Goal: Information Seeking & Learning: Understand process/instructions

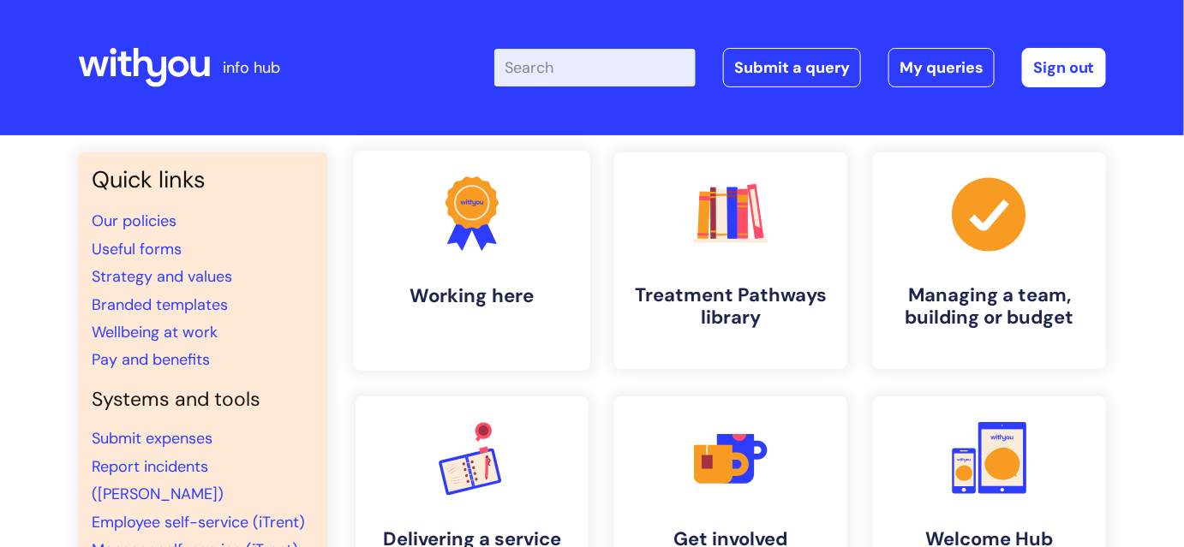
click at [524, 288] on h4 "Working here" at bounding box center [471, 295] width 209 height 23
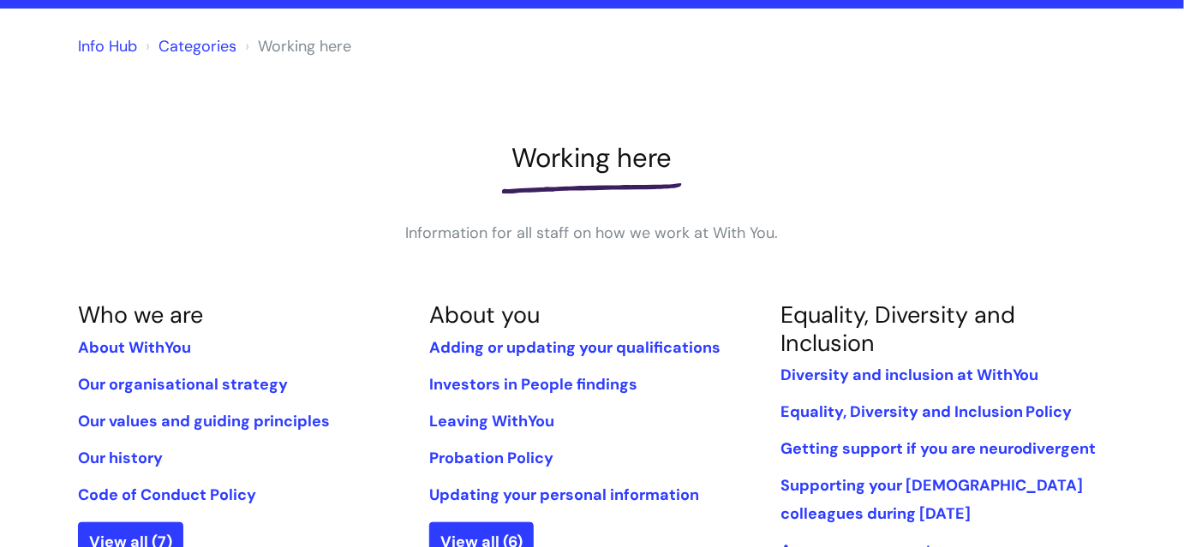
scroll to position [155, 0]
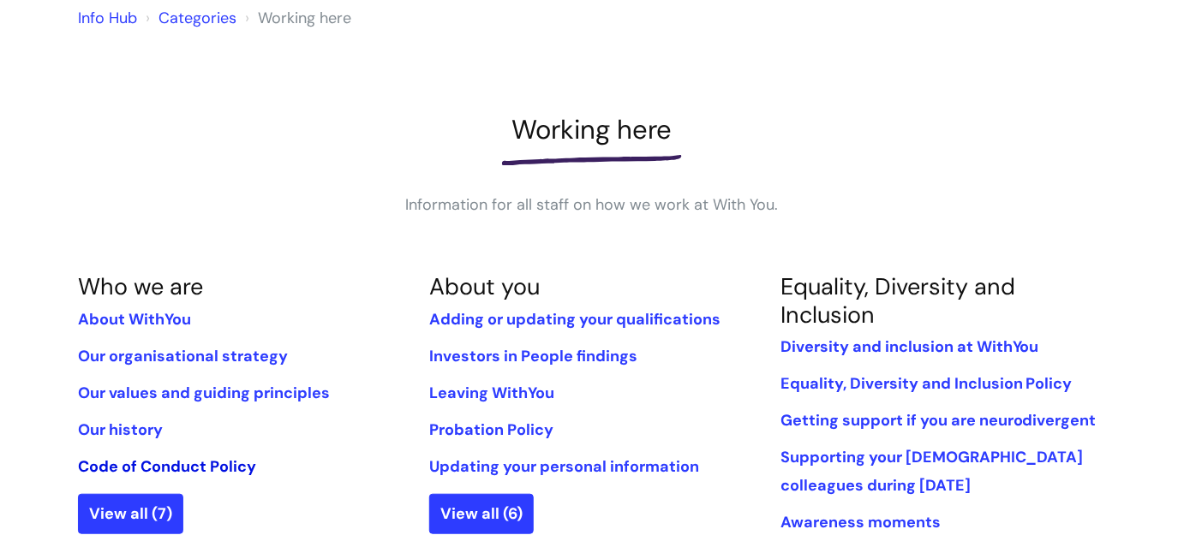
click at [235, 461] on link "Code of Conduct Policy" at bounding box center [167, 466] width 178 height 21
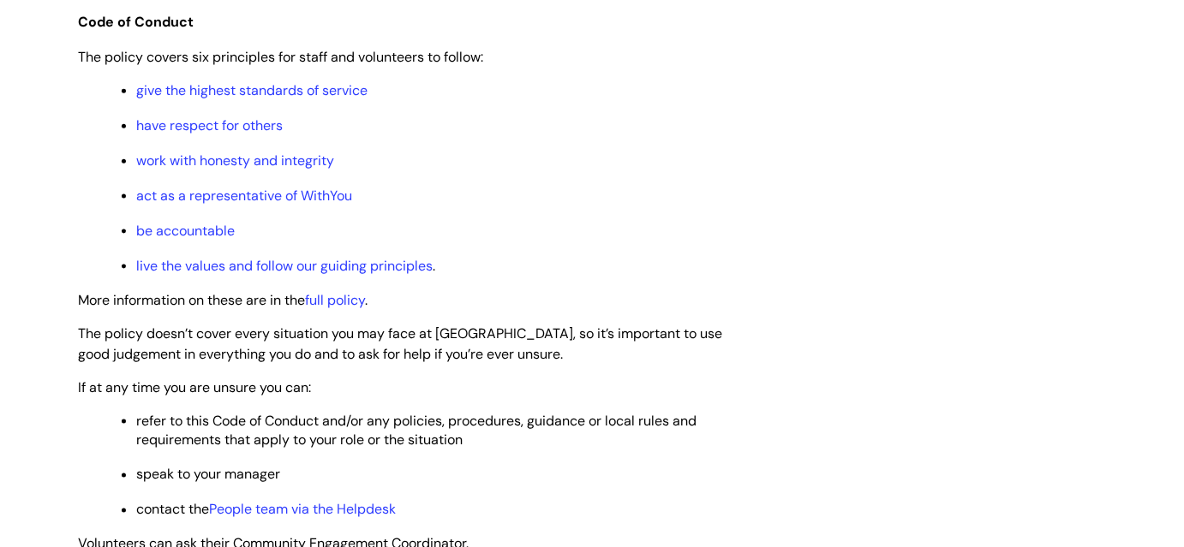
scroll to position [701, 0]
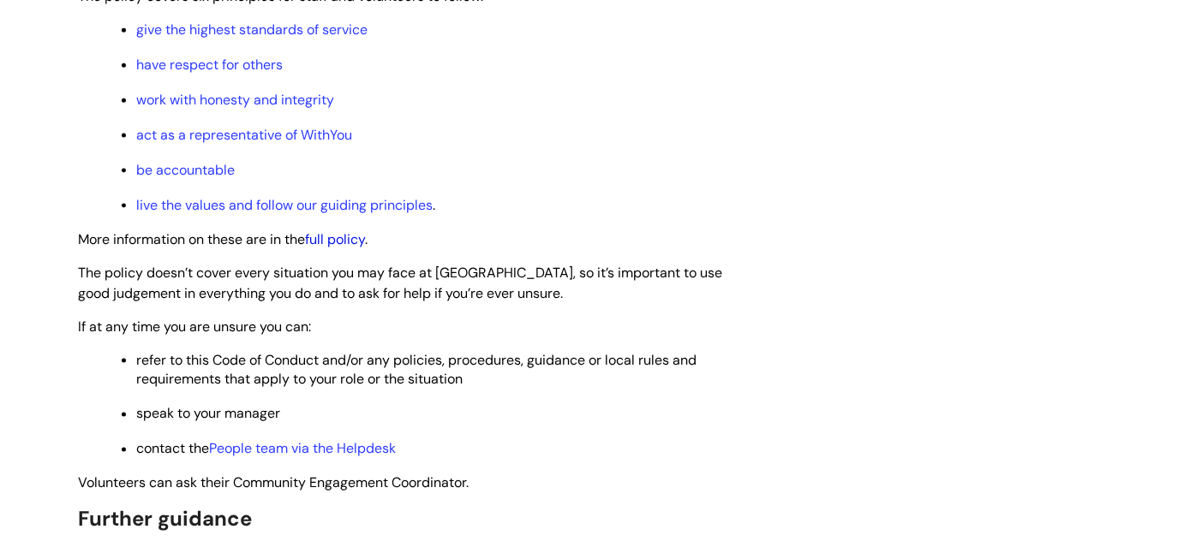
click at [347, 230] on link "full policy" at bounding box center [335, 239] width 60 height 18
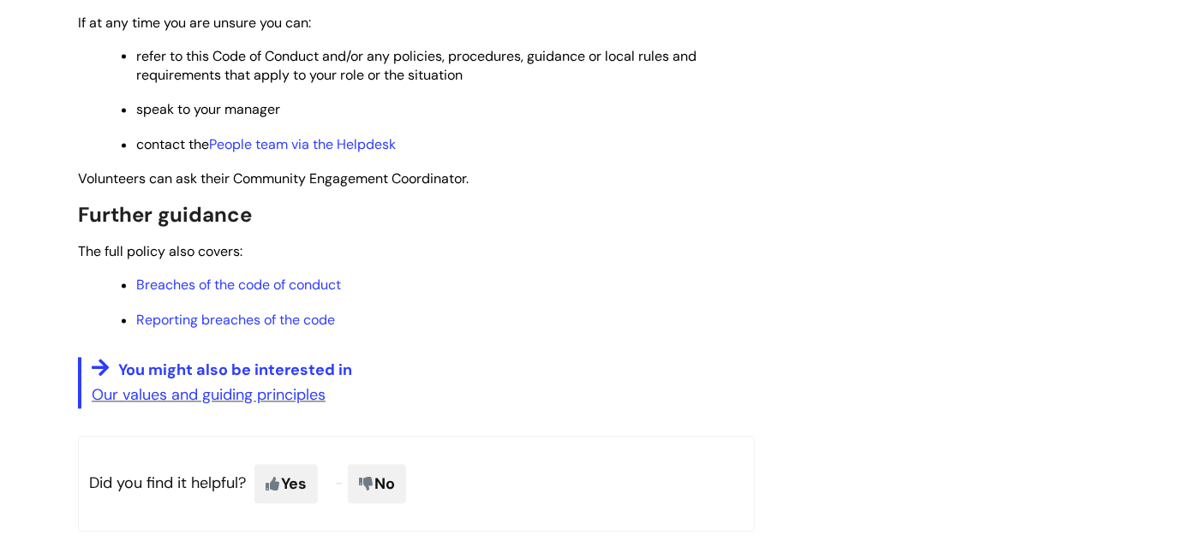
scroll to position [1011, 0]
